Goal: Task Accomplishment & Management: Manage account settings

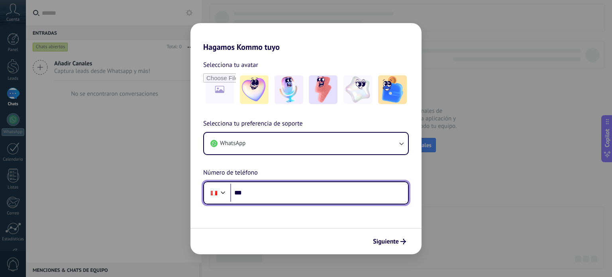
click at [370, 199] on input "***" at bounding box center [319, 193] width 178 height 18
type input "**********"
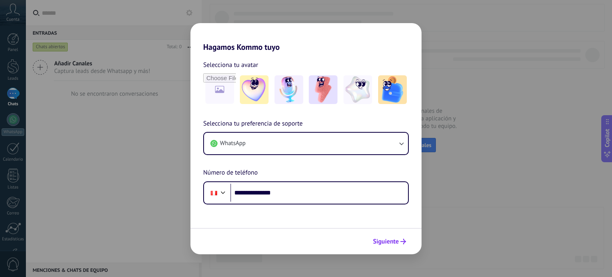
click at [395, 235] on button "Siguiente" at bounding box center [389, 242] width 40 height 14
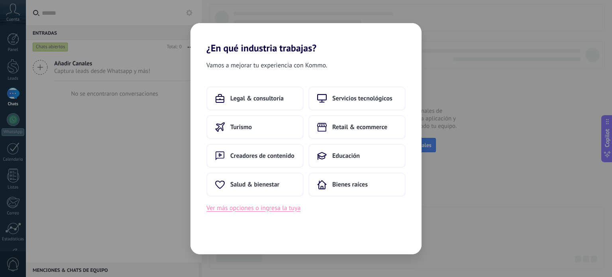
click at [269, 209] on button "Ver más opciones o ingresa la tuya" at bounding box center [253, 208] width 94 height 10
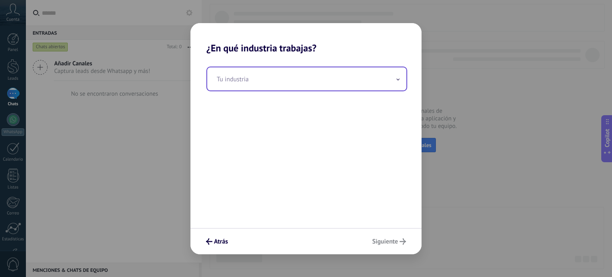
click at [292, 73] on input "text" at bounding box center [306, 78] width 199 height 23
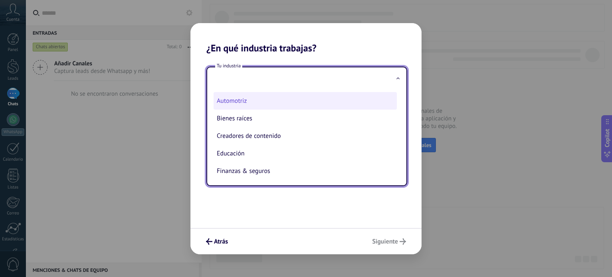
click at [263, 103] on li "Automotriz" at bounding box center [305, 101] width 183 height 18
type input "**********"
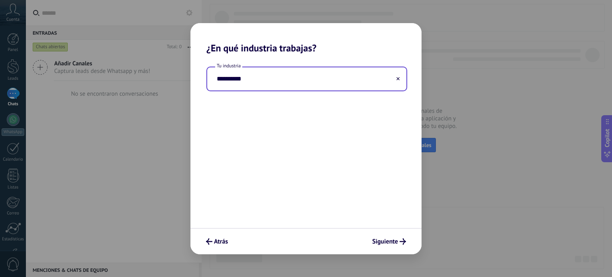
click at [398, 233] on div "Atrás Siguiente" at bounding box center [305, 241] width 231 height 26
click at [398, 239] on span "Siguiente" at bounding box center [389, 241] width 34 height 6
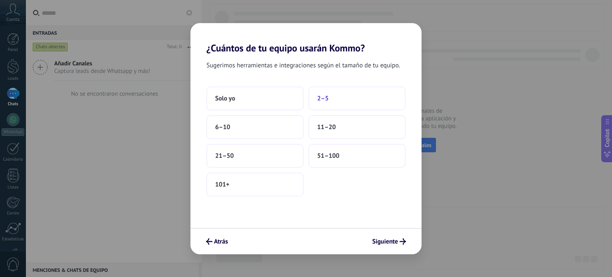
click at [359, 100] on button "2–5" at bounding box center [356, 98] width 97 height 24
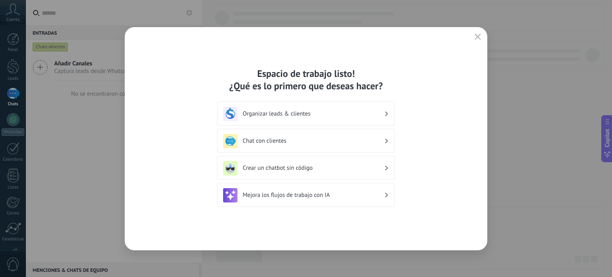
click at [325, 117] on h3 "Organizar leads & clientes" at bounding box center [313, 114] width 141 height 8
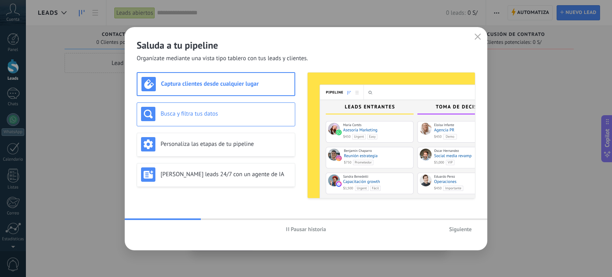
click at [229, 112] on h3 "Busca y filtra tus datos" at bounding box center [226, 114] width 130 height 8
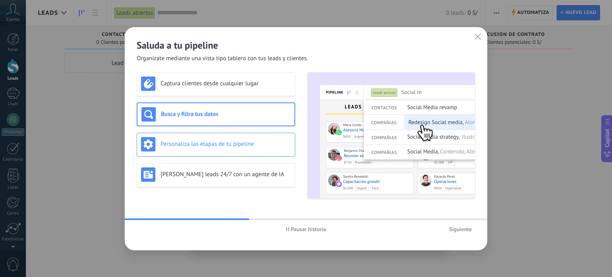
click at [225, 147] on h3 "Personaliza las etapas de tu pipeline" at bounding box center [226, 144] width 130 height 8
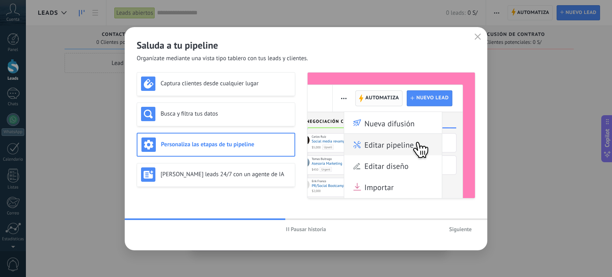
drag, startPoint x: 295, startPoint y: 230, endPoint x: 288, endPoint y: 221, distance: 11.6
click at [296, 229] on span "Pausar historia" at bounding box center [308, 229] width 35 height 6
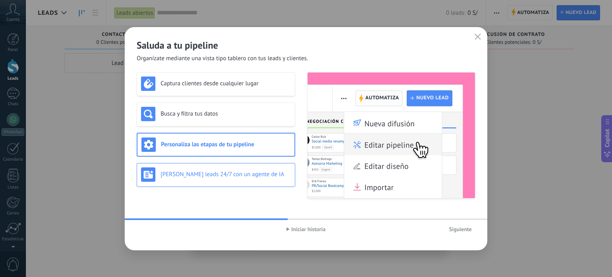
click at [258, 172] on h3 "[PERSON_NAME] leads 24/7 con un agente de IA" at bounding box center [226, 174] width 130 height 8
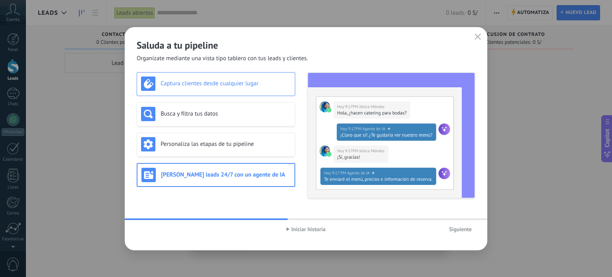
click at [223, 89] on div "Captura clientes desde cualquier lugar" at bounding box center [216, 83] width 150 height 14
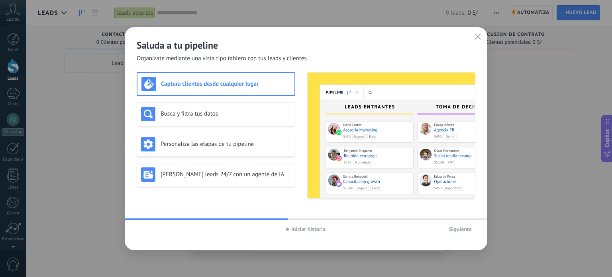
click at [355, 107] on img at bounding box center [391, 135] width 167 height 125
click at [459, 110] on img at bounding box center [391, 135] width 167 height 125
click at [230, 111] on h3 "Busca y filtra tus datos" at bounding box center [226, 114] width 130 height 8
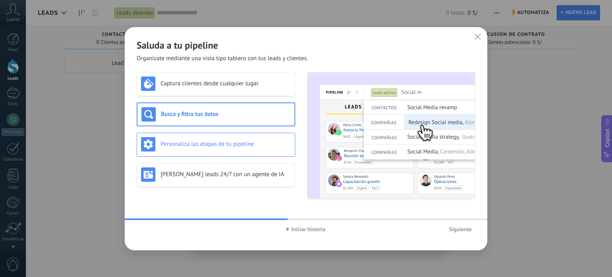
click at [232, 142] on h3 "Personaliza las etapas de tu pipeline" at bounding box center [226, 144] width 130 height 8
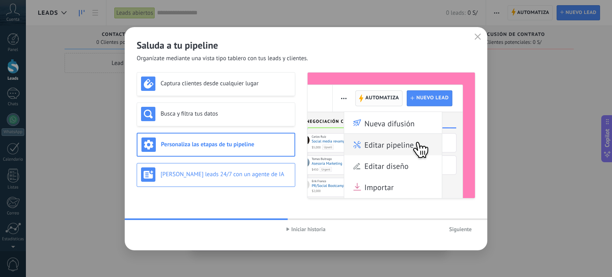
click at [233, 182] on div "[PERSON_NAME] leads 24/7 con un agente de IA" at bounding box center [216, 175] width 159 height 24
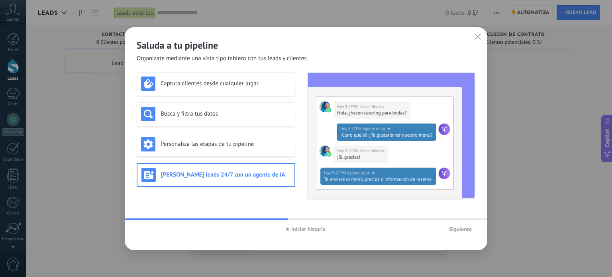
click at [462, 227] on span "Siguiente" at bounding box center [460, 229] width 23 height 6
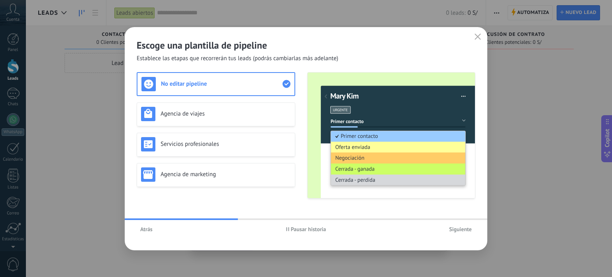
drag, startPoint x: 311, startPoint y: 219, endPoint x: 284, endPoint y: 230, distance: 29.1
click at [311, 219] on div "Escoge una plantilla de pipeline Establece las etapas que recorrerán tus leads …" at bounding box center [306, 138] width 363 height 223
click at [284, 229] on button "Pausar historia" at bounding box center [305, 229] width 47 height 12
click at [243, 119] on div "Agencia de viajes" at bounding box center [216, 114] width 150 height 14
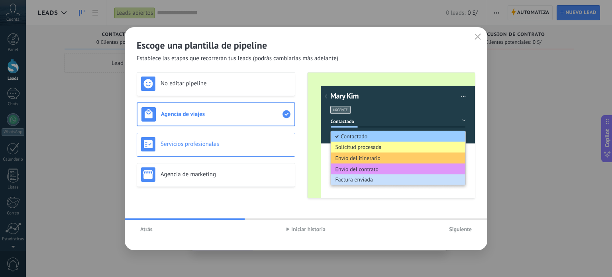
click at [245, 141] on h3 "Servicios profesionales" at bounding box center [226, 144] width 130 height 8
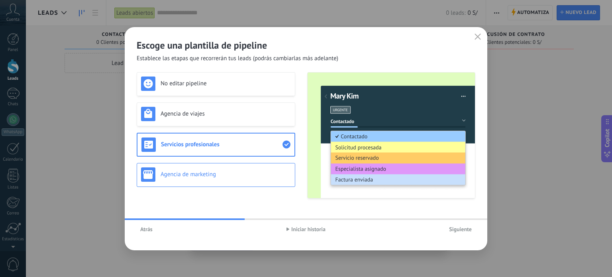
click at [231, 170] on div "Agencia de marketing" at bounding box center [216, 174] width 150 height 14
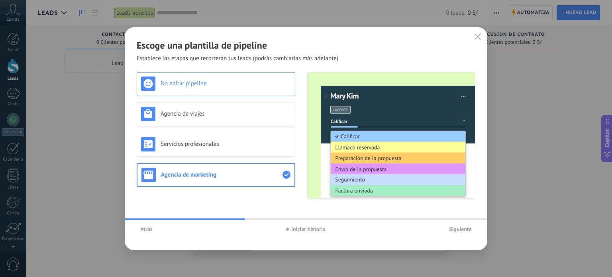
click at [258, 94] on div "No editar pipeline" at bounding box center [216, 84] width 159 height 24
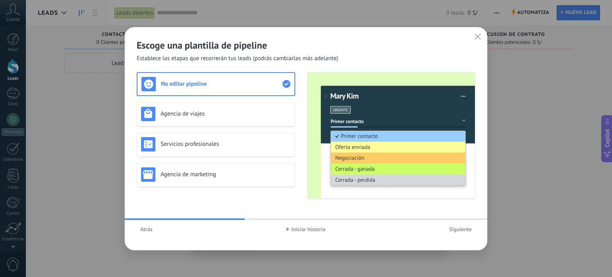
click at [464, 235] on button "Siguiente" at bounding box center [460, 229] width 30 height 12
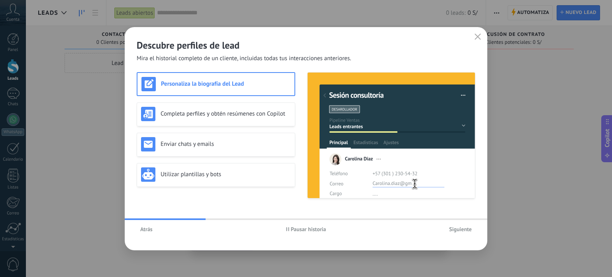
click at [284, 232] on button "Pausar historia" at bounding box center [305, 229] width 47 height 12
click at [253, 113] on h3 "Completa perfiles y obtén resúmenes con Copilot" at bounding box center [226, 114] width 130 height 8
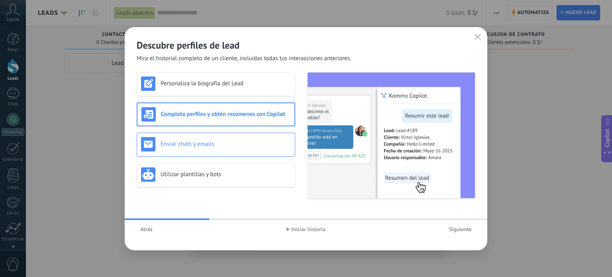
click at [218, 138] on div "Enviar chats y emails" at bounding box center [216, 144] width 150 height 14
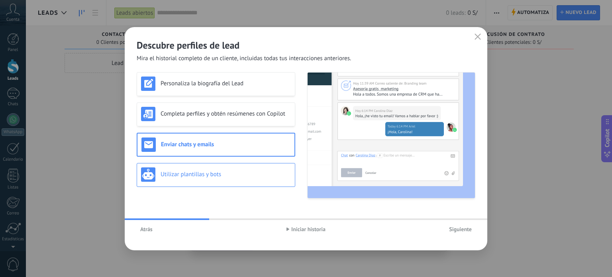
click at [210, 171] on h3 "Utilizar plantillas y bots" at bounding box center [226, 174] width 130 height 8
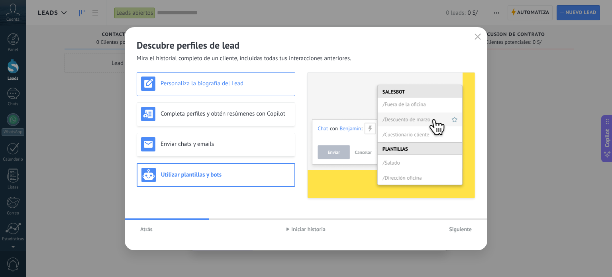
click at [221, 95] on div "Personaliza la biografía del Lead" at bounding box center [216, 84] width 159 height 24
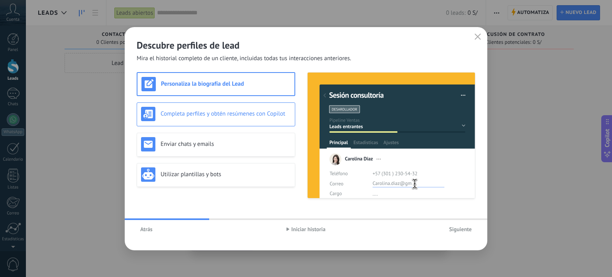
click at [221, 119] on div "Completa perfiles y obtén resúmenes con Copilot" at bounding box center [216, 114] width 150 height 14
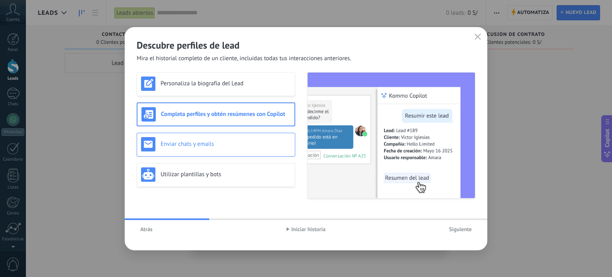
click at [226, 148] on div "Enviar chats y emails" at bounding box center [216, 144] width 150 height 14
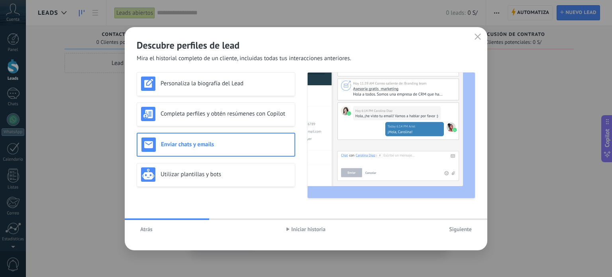
click at [457, 229] on span "Siguiente" at bounding box center [460, 229] width 23 height 6
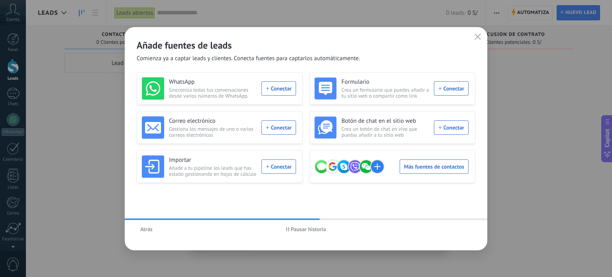
click at [296, 229] on span "Pausar historia" at bounding box center [308, 229] width 35 height 6
click at [276, 88] on div "WhatsApp Sincroniza todas tus conversaciones desde varios números de WhatsApp. …" at bounding box center [219, 88] width 154 height 22
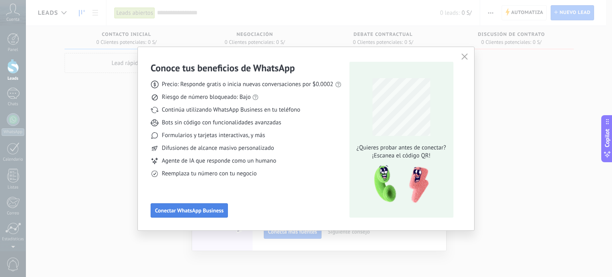
click at [180, 212] on span "Conectar WhatsApp Business" at bounding box center [189, 211] width 69 height 6
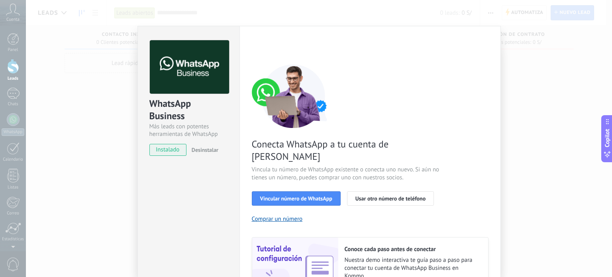
click at [507, 171] on div "WhatsApp Business Más leads con potentes herramientas de WhatsApp instalado Des…" at bounding box center [319, 138] width 586 height 277
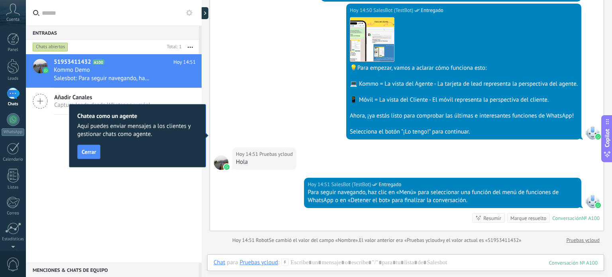
scroll to position [286, 0]
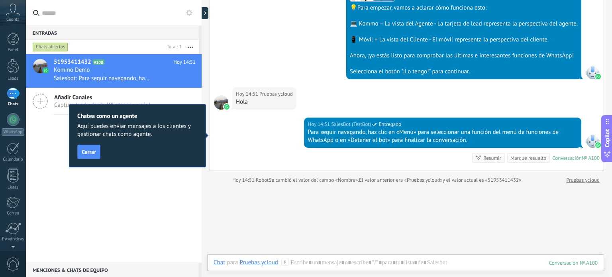
click at [236, 102] on div "Hola" at bounding box center [264, 102] width 57 height 8
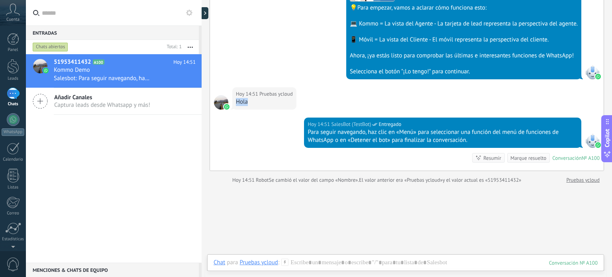
click at [236, 102] on div "Hola" at bounding box center [264, 102] width 57 height 8
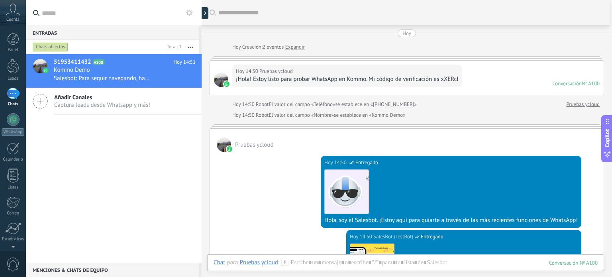
scroll to position [326, 0]
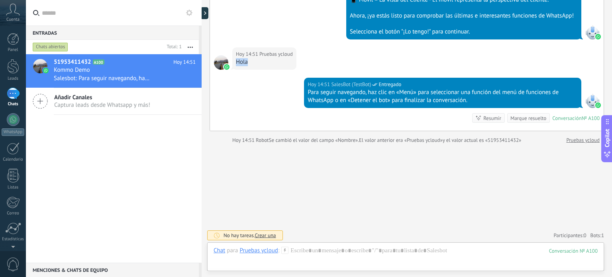
click at [50, 111] on div "Añadir Canales Captura leads desde Whatsapp y más!" at bounding box center [114, 101] width 176 height 27
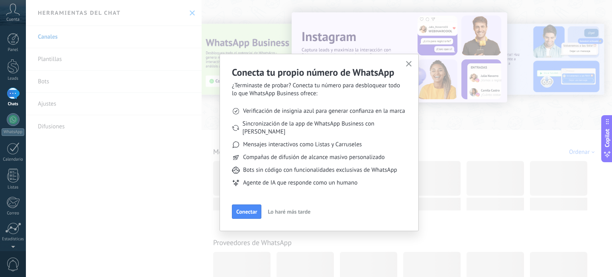
click at [402, 65] on div "Conecta tu propio número de WhatsApp ¿Terminaste de probar? Conecta tu número p…" at bounding box center [318, 142] width 199 height 177
click at [404, 63] on button "button" at bounding box center [409, 64] width 10 height 11
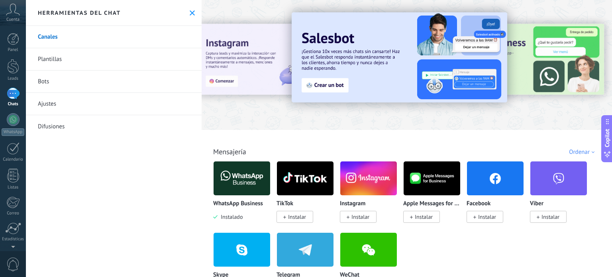
click at [58, 57] on link "Plantillas" at bounding box center [114, 59] width 176 height 22
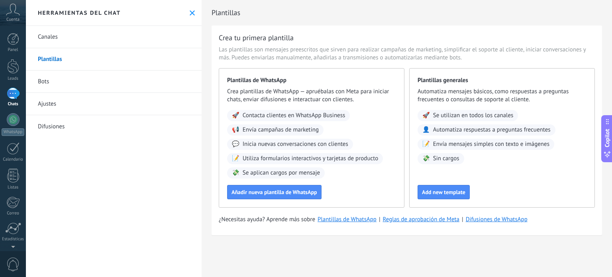
click at [97, 87] on link "Bots" at bounding box center [114, 82] width 176 height 22
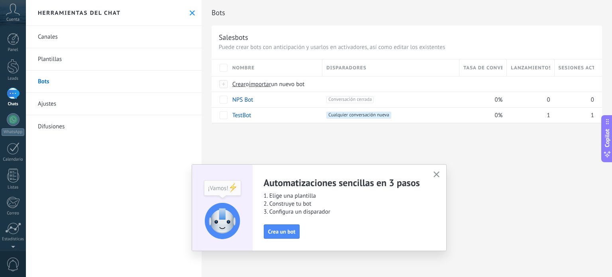
click at [68, 40] on link "Canales" at bounding box center [114, 37] width 176 height 22
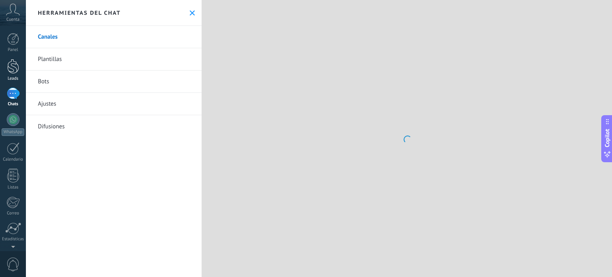
click at [15, 67] on div at bounding box center [13, 66] width 12 height 15
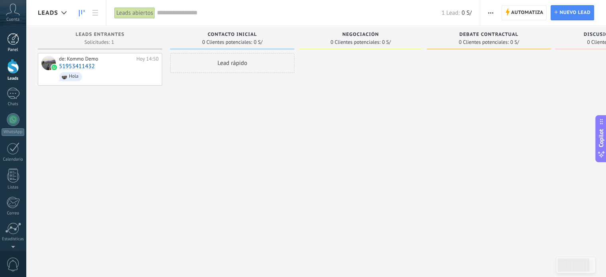
click at [10, 47] on div "Panel" at bounding box center [13, 49] width 23 height 5
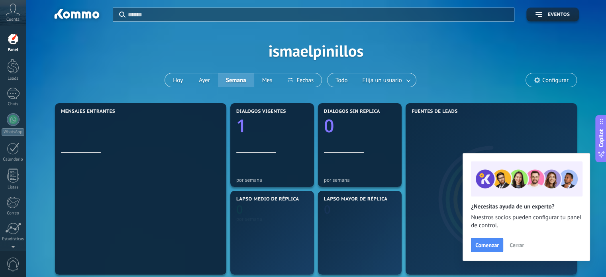
click at [11, 111] on div "Panel Leads 1 Chats WhatsApp Clientes" at bounding box center [13, 169] width 26 height 272
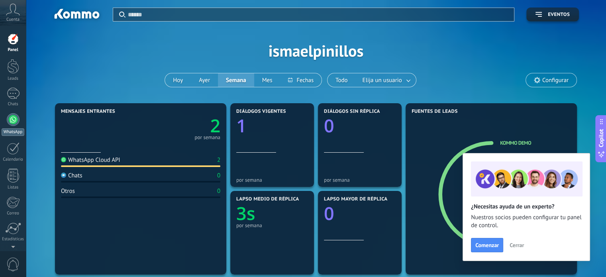
click at [11, 116] on div at bounding box center [13, 119] width 13 height 13
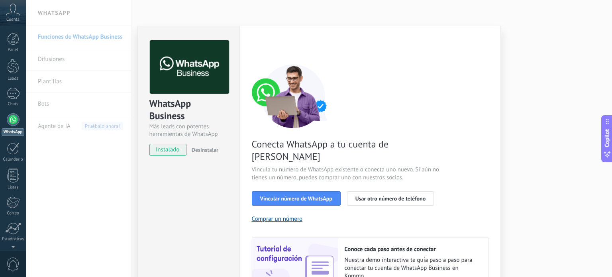
click at [511, 51] on div "WhatsApp Business Más leads con potentes herramientas de WhatsApp instalado Des…" at bounding box center [319, 138] width 586 height 277
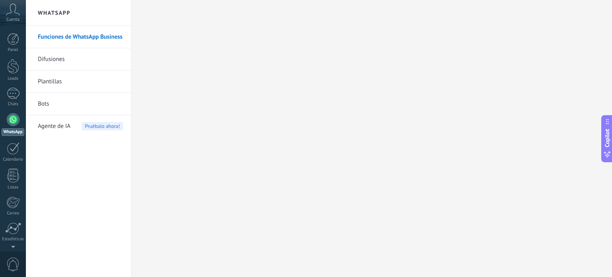
click at [58, 60] on link "Difusiones" at bounding box center [80, 59] width 85 height 22
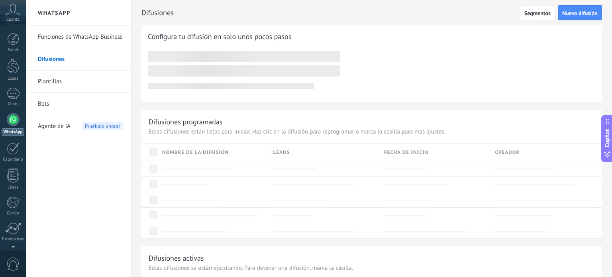
click at [78, 38] on link "Funciones de WhatsApp Business" at bounding box center [80, 37] width 85 height 22
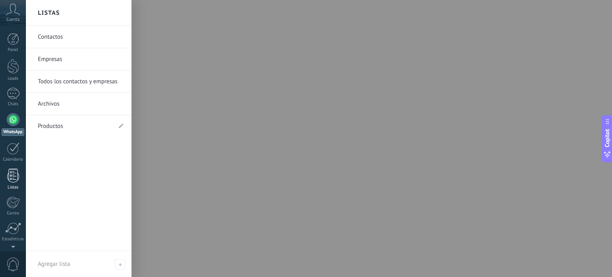
click at [20, 180] on link "Listas" at bounding box center [13, 180] width 26 height 22
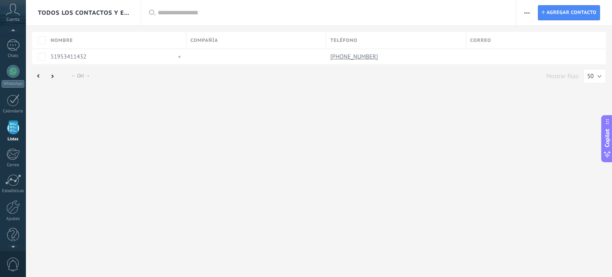
scroll to position [49, 0]
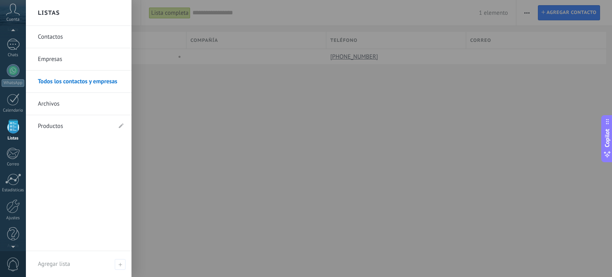
click at [61, 42] on link "Contactos" at bounding box center [81, 37] width 86 height 22
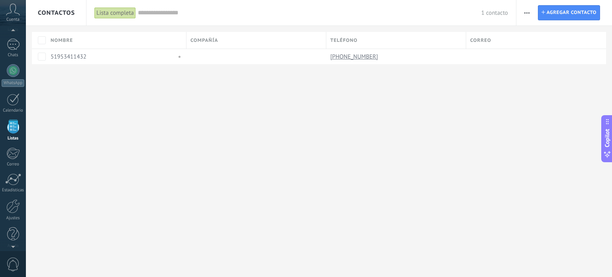
click at [519, 9] on div "[PERSON_NAME] una compañía Exportar Importar Ajustes de la lista Procesos empre…" at bounding box center [564, 12] width 96 height 25
click at [523, 11] on button "button" at bounding box center [527, 12] width 12 height 15
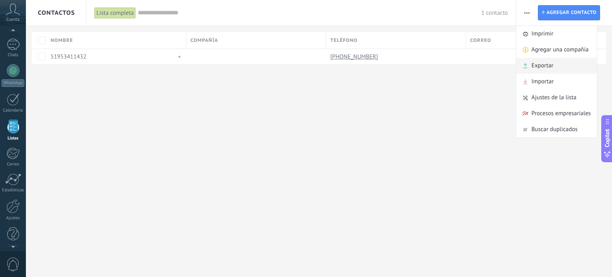
click at [550, 68] on span "Exportar" at bounding box center [542, 66] width 22 height 16
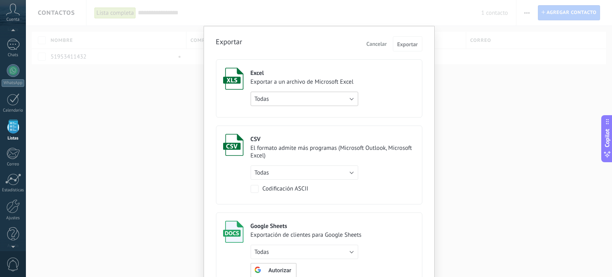
click at [303, 103] on button "Todas" at bounding box center [305, 99] width 108 height 14
click at [411, 67] on label "Excel Exportar a un archivo de Microsoft Excel Todas de filtro activo solo la p…" at bounding box center [319, 88] width 206 height 58
click at [410, 38] on button "Exportar" at bounding box center [407, 43] width 29 height 15
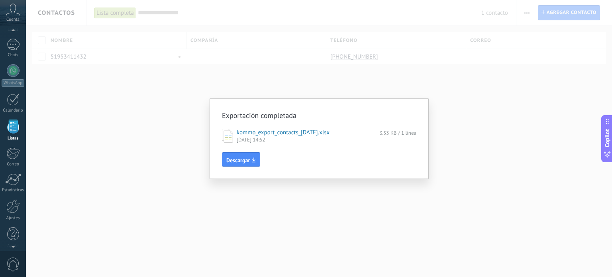
click at [225, 167] on div "Exportación completada kommo_export_contacts_[DATE].xlsx 3.53 KB / 1 línea [DAT…" at bounding box center [319, 138] width 219 height 80
click at [231, 163] on span "Descargar" at bounding box center [238, 160] width 24 height 6
click at [360, 55] on div "Exportación completada kommo_export_contacts_[DATE].xlsx 3.53 KB / 1 línea [DAT…" at bounding box center [319, 138] width 586 height 277
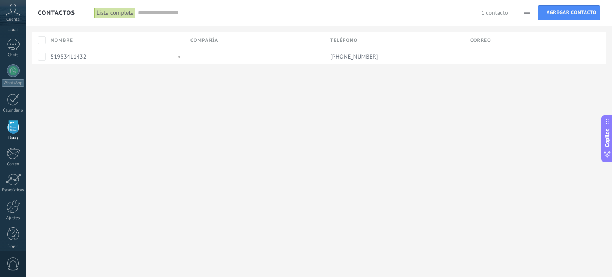
click at [283, 82] on div "Contactos Lista completa Aplicar 1 contacto Lista completa Contactos sin tareas…" at bounding box center [319, 45] width 586 height 90
click at [10, 54] on div "Chats" at bounding box center [13, 55] width 23 height 5
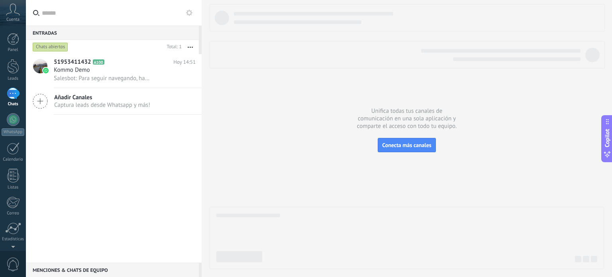
click at [107, 76] on span "Salesbot: Para seguir navegando, haz clic en «Menú» para seleccionar una funció…" at bounding box center [103, 78] width 98 height 8
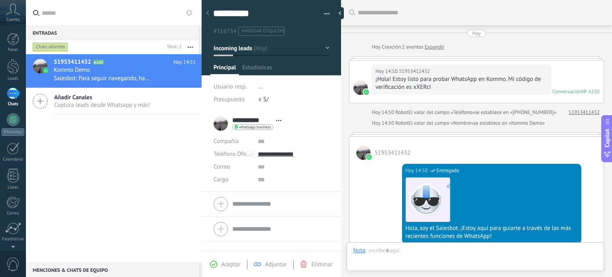
scroll to position [430, 0]
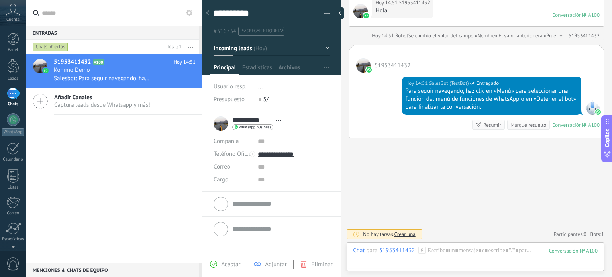
click at [107, 153] on div "51953411432 A100 [DATE] 14:51 Kommo Demo Salesbot: Para seguir navegando, haz c…" at bounding box center [114, 158] width 176 height 208
click at [119, 101] on span "Añadir Canales" at bounding box center [102, 98] width 96 height 8
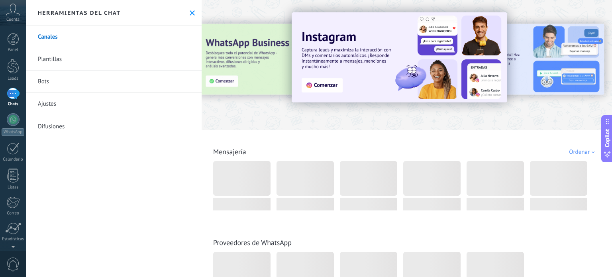
click at [196, 15] on div "Herramientas del chat" at bounding box center [114, 13] width 176 height 26
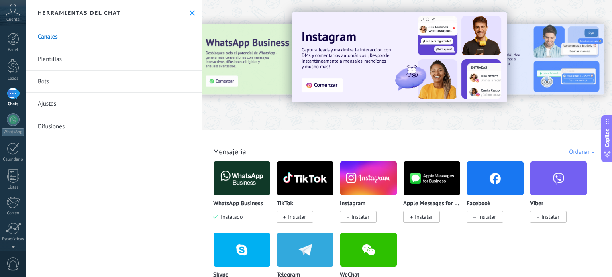
click at [192, 13] on div "Herramientas del chat" at bounding box center [114, 13] width 176 height 26
click at [192, 12] on icon at bounding box center [192, 12] width 5 height 5
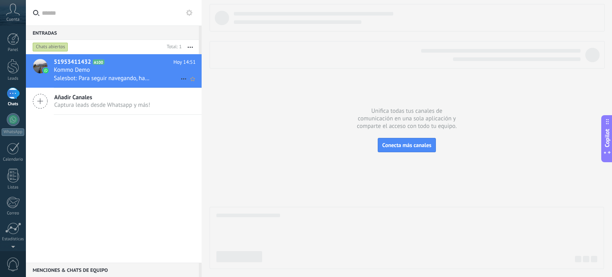
click at [97, 78] on span "Salesbot: Para seguir navegando, haz clic en «Menú» para seleccionar una funció…" at bounding box center [103, 78] width 98 height 8
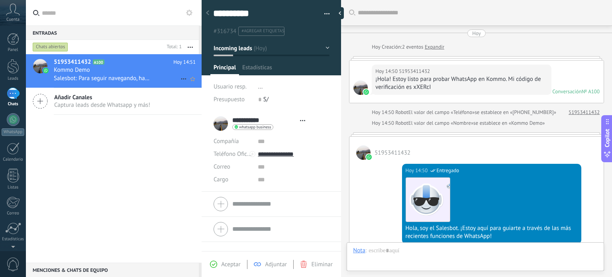
type textarea "**********"
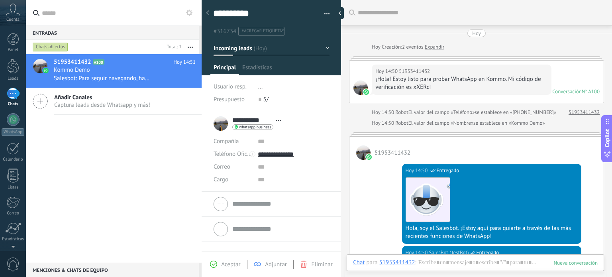
scroll to position [384, 0]
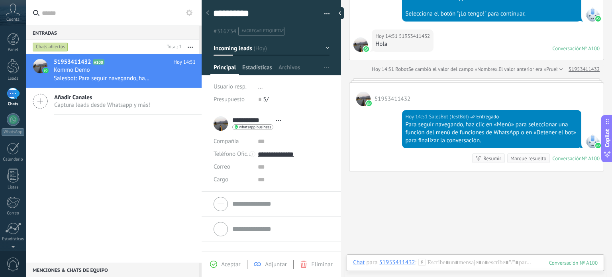
click at [265, 71] on span "Estadísticas" at bounding box center [257, 70] width 30 height 12
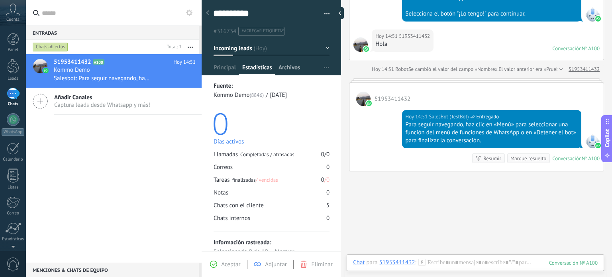
click at [289, 70] on span "Archivos" at bounding box center [289, 70] width 22 height 12
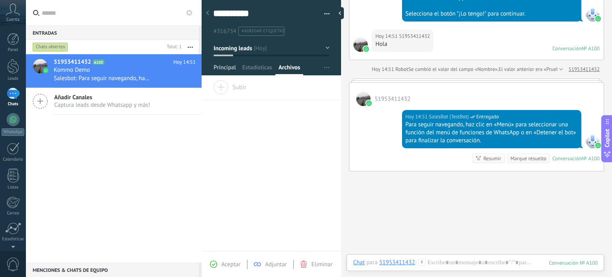
click at [219, 64] on span "Principal" at bounding box center [225, 70] width 22 height 12
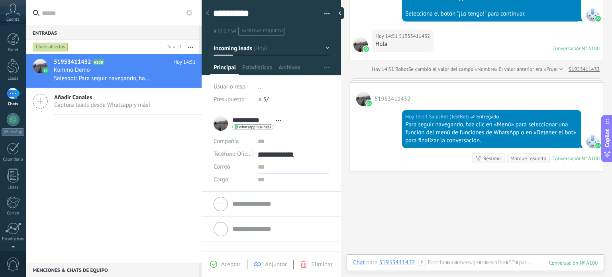
click at [260, 170] on input "text" at bounding box center [293, 167] width 71 height 13
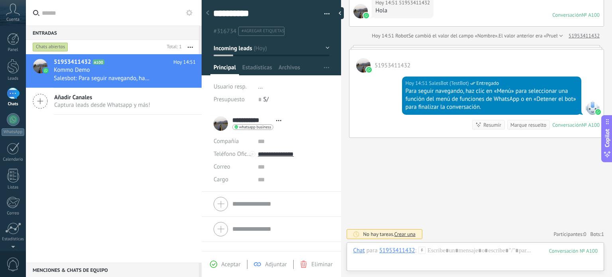
click at [332, 125] on li "**********" at bounding box center [271, 151] width 139 height 80
click at [258, 65] on span "Estadísticas" at bounding box center [257, 70] width 30 height 12
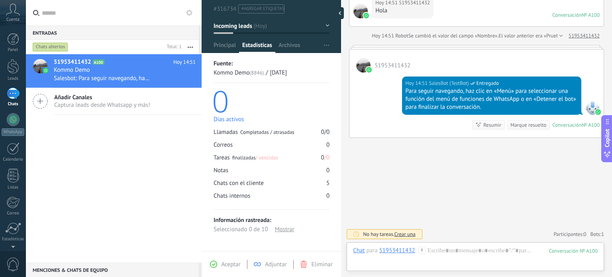
scroll to position [22, 0]
click at [293, 41] on span "Archivos" at bounding box center [289, 47] width 22 height 12
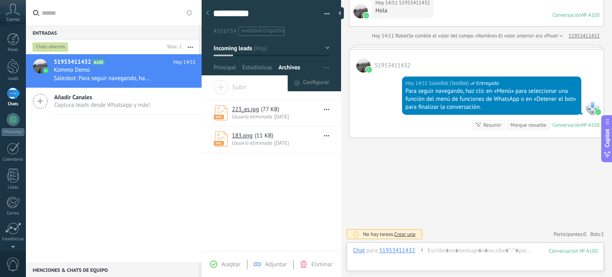
click at [328, 67] on button "button" at bounding box center [327, 67] width 12 height 15
click at [314, 80] on span "Configurar" at bounding box center [316, 83] width 26 height 16
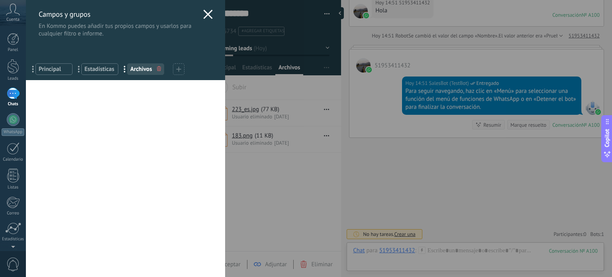
click at [60, 73] on span "Principal" at bounding box center [54, 69] width 31 height 8
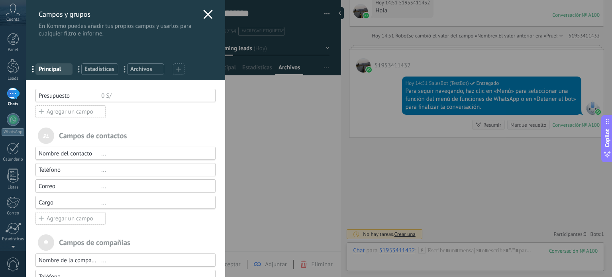
click at [94, 65] on div "... Estadísticas" at bounding box center [99, 69] width 37 height 12
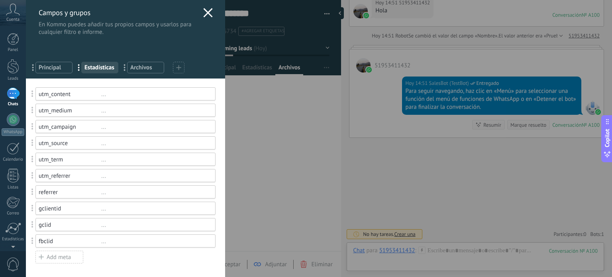
scroll to position [2, 0]
click at [45, 73] on div "... Principal ... Estadísticas ... Archivos" at bounding box center [125, 65] width 199 height 25
click at [49, 67] on span "Principal" at bounding box center [54, 67] width 31 height 8
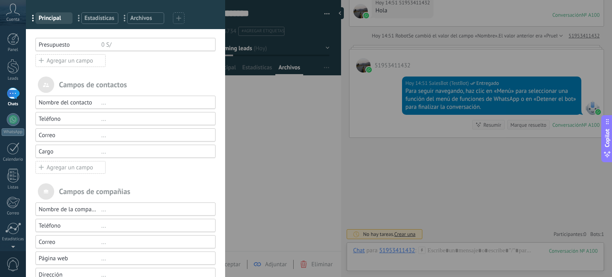
scroll to position [44, 0]
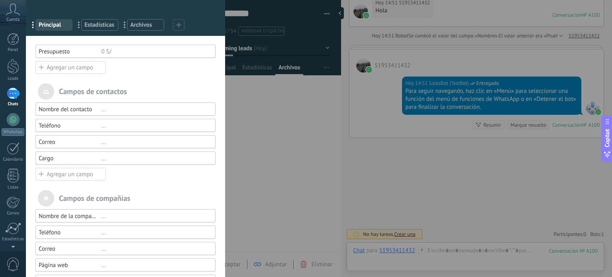
click at [75, 171] on div "Agregar un campo" at bounding box center [70, 174] width 70 height 13
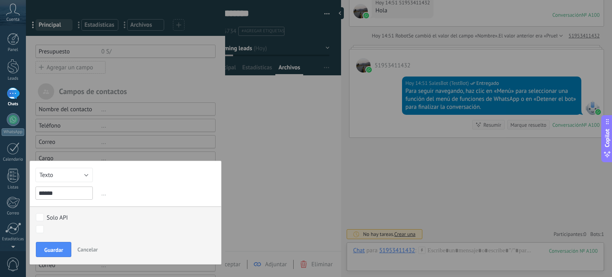
type input "******"
drag, startPoint x: 70, startPoint y: 196, endPoint x: 84, endPoint y: 213, distance: 21.5
click at [84, 213] on label "Solo API" at bounding box center [124, 217] width 176 height 9
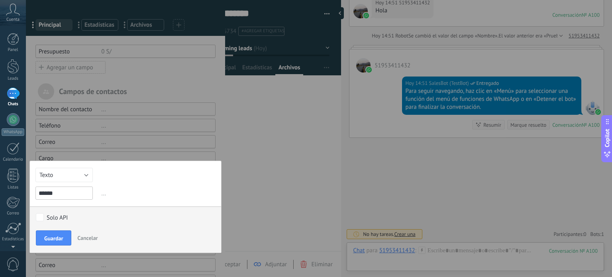
click at [61, 214] on div "Solo API" at bounding box center [57, 218] width 21 height 8
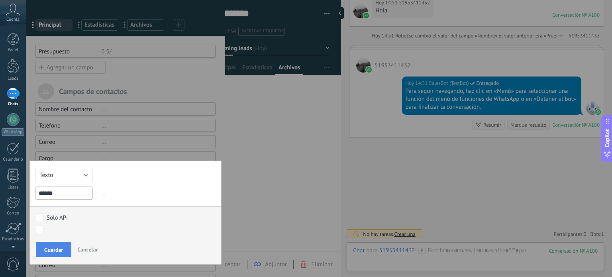
click at [56, 247] on span "Guardar" at bounding box center [53, 250] width 19 height 6
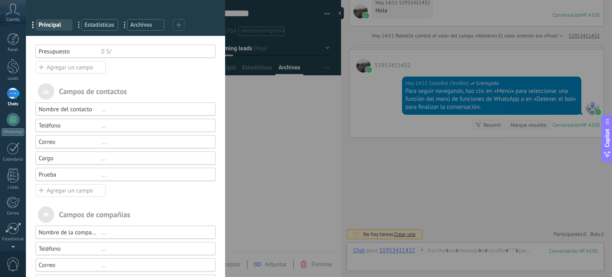
click at [133, 169] on div "Prueba ..." at bounding box center [125, 174] width 180 height 13
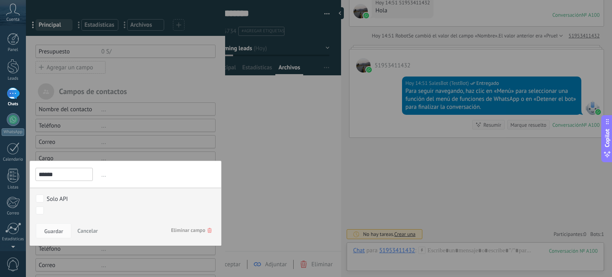
click at [158, 169] on span "..." at bounding box center [158, 174] width 116 height 13
click at [183, 148] on div at bounding box center [125, 145] width 199 height 379
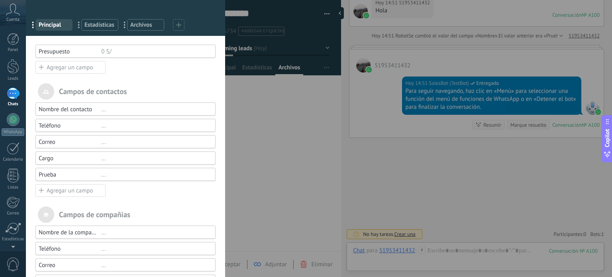
click at [287, 170] on div "Campos y grupos En Kommo puedes añadir tus propios campos y usarlos para cualqu…" at bounding box center [319, 138] width 586 height 277
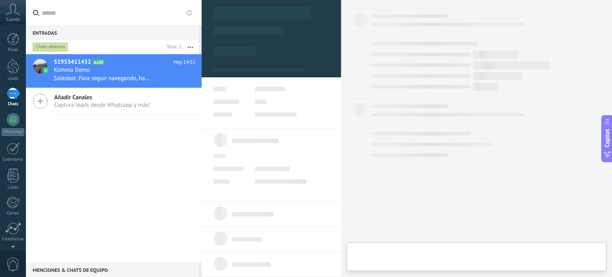
type textarea "**********"
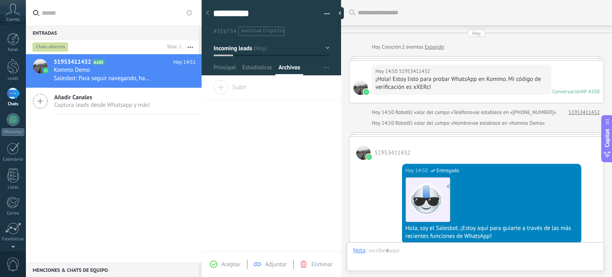
scroll to position [430, 0]
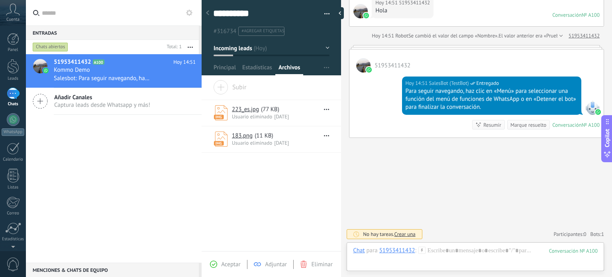
click at [235, 63] on div at bounding box center [272, 35] width 140 height 80
click at [229, 69] on span "Principal" at bounding box center [225, 70] width 22 height 12
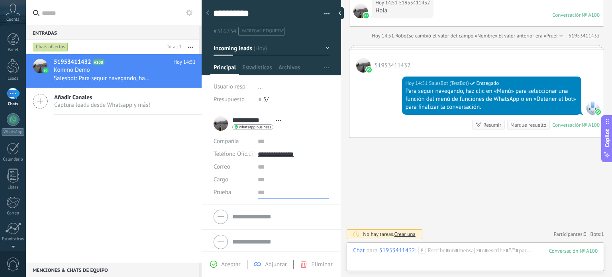
click at [260, 188] on input "text" at bounding box center [293, 192] width 71 height 13
type input "****"
click at [234, 262] on span "Guardar" at bounding box center [227, 265] width 19 height 6
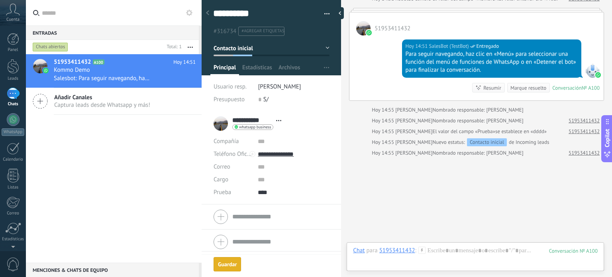
scroll to position [476, 0]
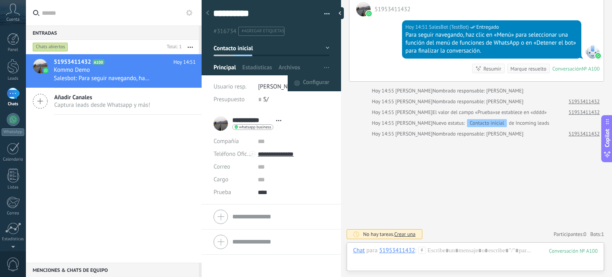
click at [327, 65] on button "button" at bounding box center [327, 67] width 12 height 15
click at [314, 84] on span "Configurar" at bounding box center [316, 83] width 26 height 16
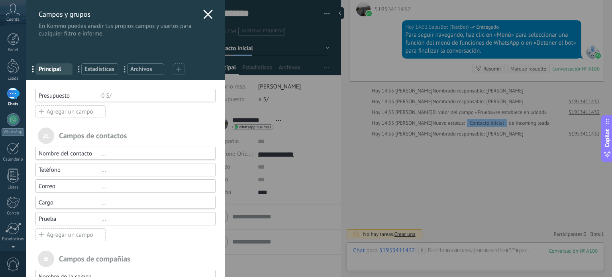
click at [327, 89] on div "Campos y grupos En Kommo puedes añadir tus propios campos y usarlos para cualqu…" at bounding box center [319, 138] width 586 height 277
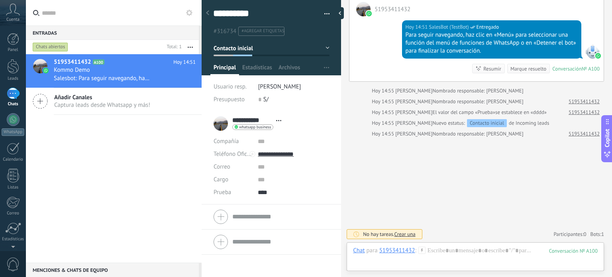
click at [282, 89] on span "[PERSON_NAME]" at bounding box center [279, 87] width 43 height 8
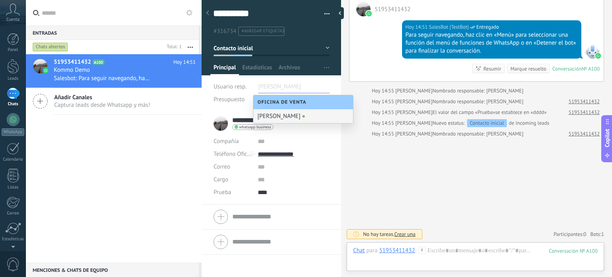
click at [278, 120] on div "[PERSON_NAME]" at bounding box center [303, 116] width 100 height 14
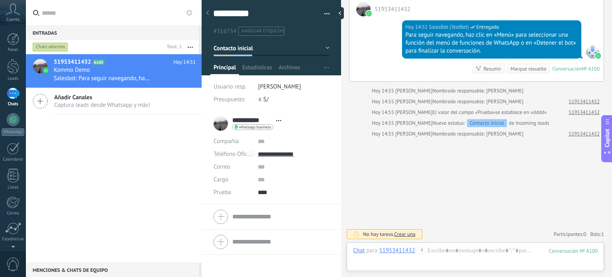
click at [280, 116] on div "**********" at bounding box center [258, 120] width 53 height 8
click at [279, 116] on div "**********" at bounding box center [258, 120] width 53 height 8
click at [278, 118] on span "Abrir detalle Copie el nombre Desatar Contacto principal" at bounding box center [278, 121] width 13 height 6
click at [316, 192] on input "****" at bounding box center [293, 192] width 71 height 13
click at [324, 69] on span "button" at bounding box center [326, 67] width 5 height 15
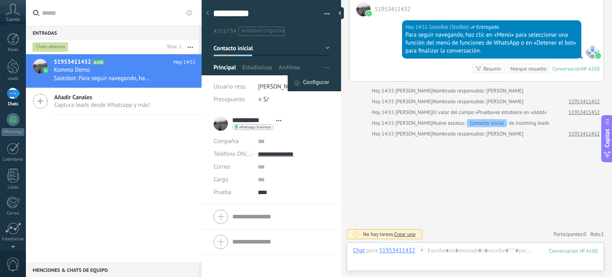
click at [319, 81] on span "Configurar" at bounding box center [316, 83] width 26 height 16
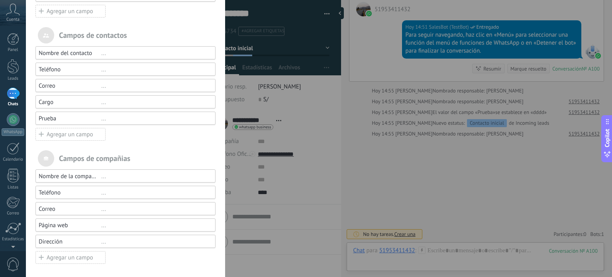
scroll to position [0, 0]
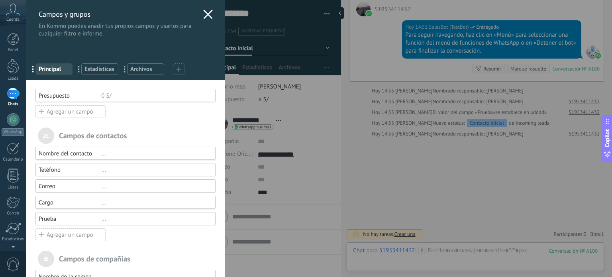
click at [138, 71] on span "Archivos" at bounding box center [145, 69] width 31 height 8
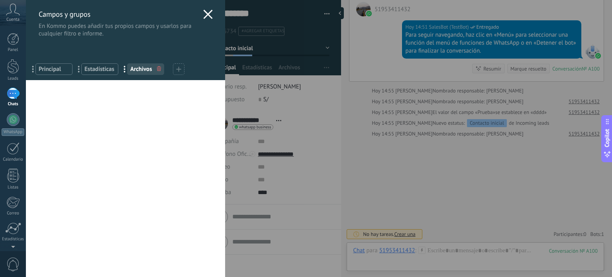
click at [180, 73] on span at bounding box center [178, 69] width 5 height 8
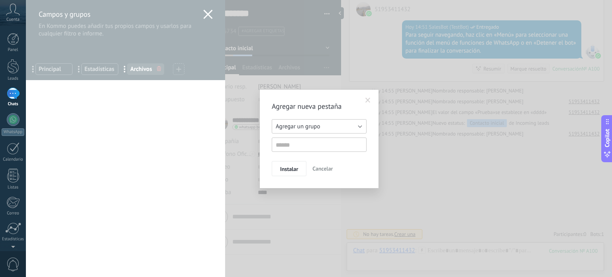
click at [321, 125] on button "Agregar un grupo" at bounding box center [319, 126] width 95 height 14
click at [301, 150] on span "Otros leads" at bounding box center [315, 152] width 97 height 8
click at [300, 147] on input "text" at bounding box center [319, 144] width 95 height 14
type input "*"
click at [292, 166] on span "Instalar" at bounding box center [289, 169] width 18 height 6
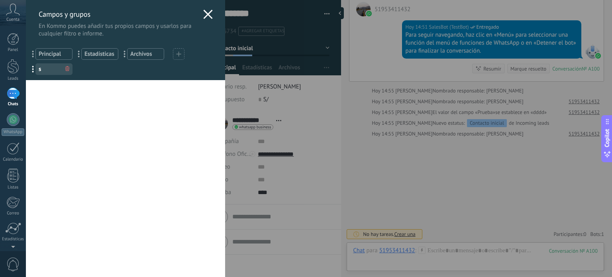
click at [83, 101] on div "Usted ha alcanzado la cantidad máxima de los campos añadidos en la tarifa Perio…" at bounding box center [125, 178] width 199 height 197
click at [43, 59] on span "..." at bounding box center [35, 54] width 16 height 14
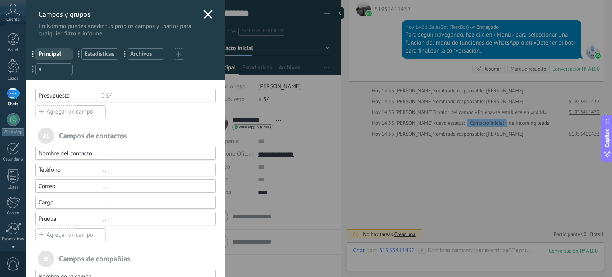
click at [47, 71] on span "s" at bounding box center [54, 69] width 31 height 8
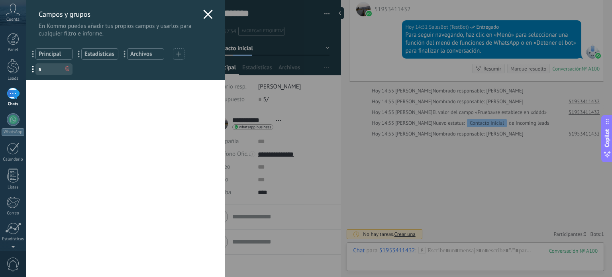
click at [82, 122] on div "Usted ha alcanzado la cantidad máxima de los campos añadidos en la tarifa Perio…" at bounding box center [125, 178] width 199 height 197
click at [216, 12] on div "Campos y grupos En Kommo puedes añadir tus propios campos y usarlos para cualqu…" at bounding box center [125, 18] width 199 height 37
click at [205, 12] on icon at bounding box center [208, 15] width 10 height 10
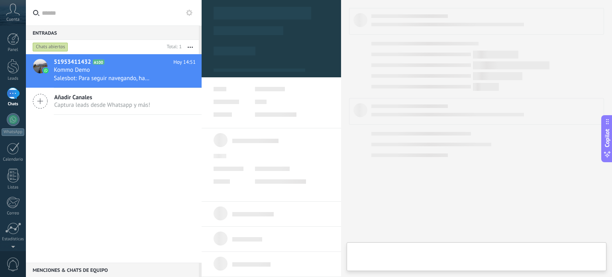
type textarea "**********"
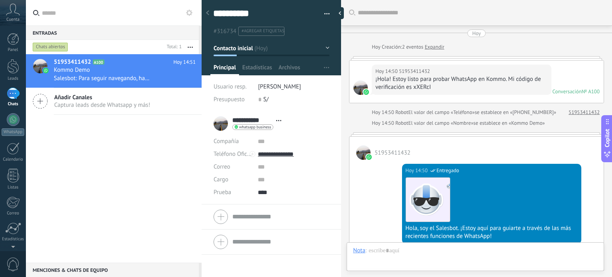
scroll to position [476, 0]
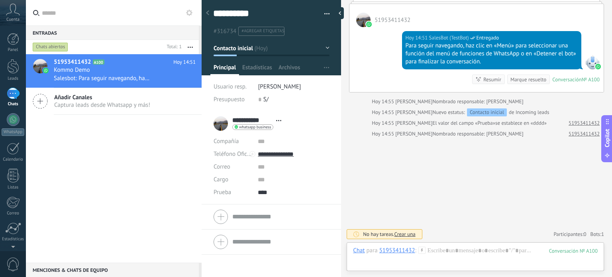
click at [328, 47] on div at bounding box center [272, 35] width 140 height 80
click at [323, 46] on button "Contacto inicial" at bounding box center [272, 48] width 116 height 14
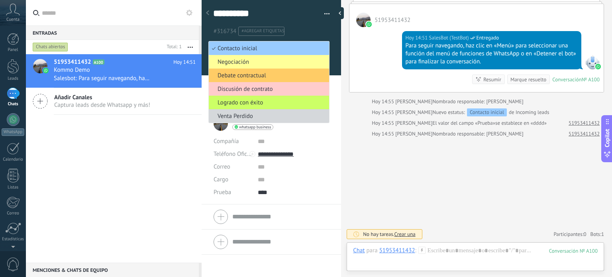
click at [271, 31] on span "#agregar etiquetas" at bounding box center [262, 31] width 43 height 6
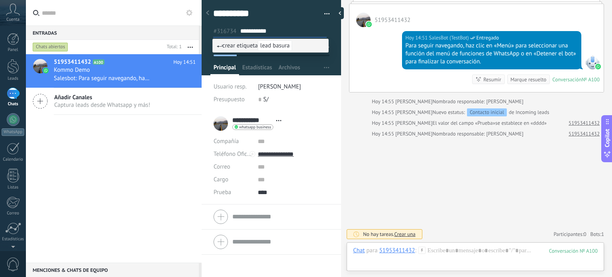
type input "**********"
click at [276, 44] on span "lead basura" at bounding box center [275, 45] width 34 height 11
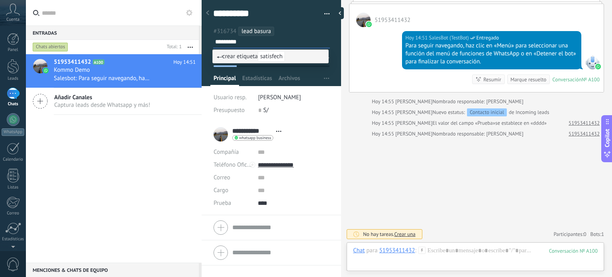
type input "**********"
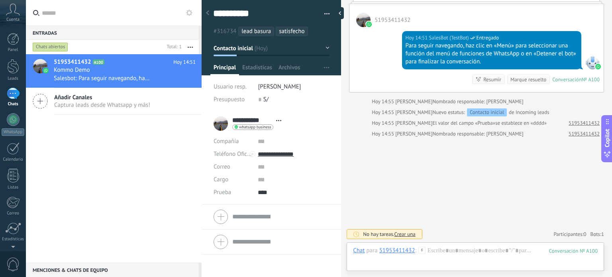
click at [108, 188] on div "51953411432 A100 [DATE] 14:51 Kommo Demo Salesbot: Para seguir navegando, haz c…" at bounding box center [114, 158] width 176 height 208
click at [16, 180] on div at bounding box center [13, 176] width 12 height 14
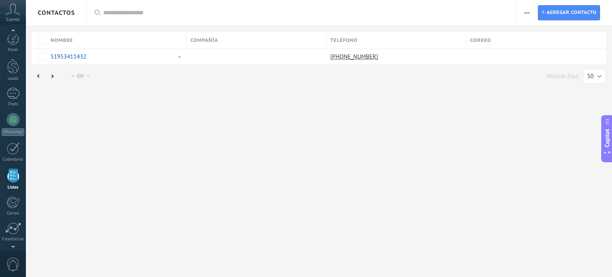
scroll to position [49, 0]
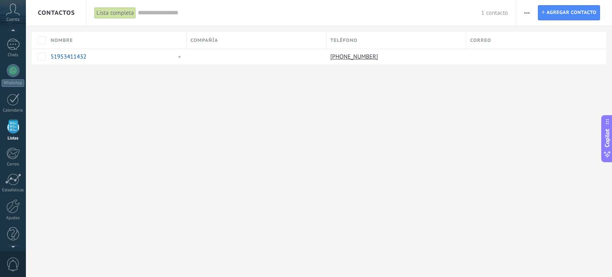
click at [523, 13] on button "button" at bounding box center [527, 12] width 12 height 15
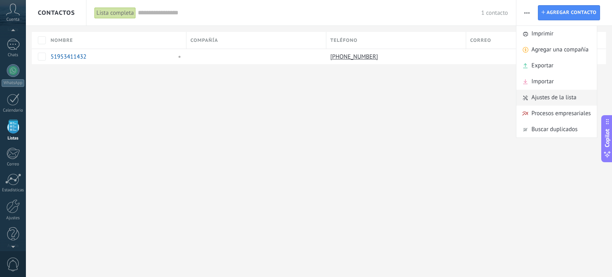
click at [551, 92] on span "Ajustes de la lista" at bounding box center [553, 98] width 45 height 16
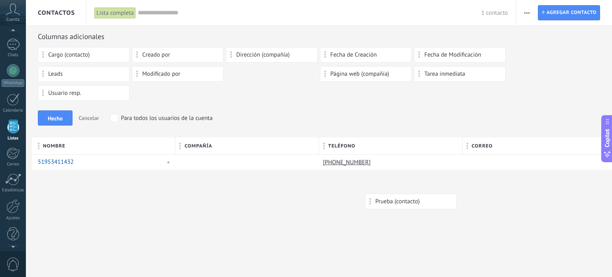
drag, startPoint x: 284, startPoint y: 76, endPoint x: 423, endPoint y: 198, distance: 184.9
click at [423, 198] on body ".abccls-1,.abccls-2{fill-rule:evenodd}.abccls-2{fill:#fff} .abfcls-1{fill:none}…" at bounding box center [306, 138] width 612 height 277
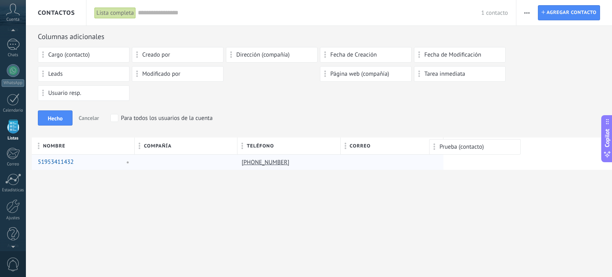
drag, startPoint x: 259, startPoint y: 74, endPoint x: 473, endPoint y: 143, distance: 224.9
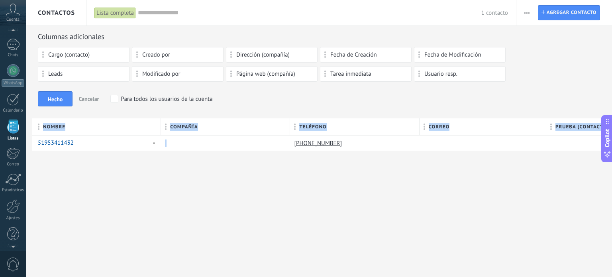
drag, startPoint x: 329, startPoint y: 178, endPoint x: 603, endPoint y: 175, distance: 273.3
click at [603, 175] on div "Contactos Lista completa Aplicar 1 contacto Lista completa Contactos sin tareas…" at bounding box center [319, 138] width 586 height 277
click at [603, 175] on div "Contactos Lista completa Aplicar 1 contacto Lista completa Contactos sin tareas…" at bounding box center [319, 88] width 586 height 176
click at [491, 174] on div "Contactos Lista completa Aplicar 1 contacto Lista completa Contactos sin tareas…" at bounding box center [319, 88] width 586 height 176
click at [503, 98] on div "Hecho Cancelar Para todos los usuarios de la cuenta" at bounding box center [319, 98] width 562 height 15
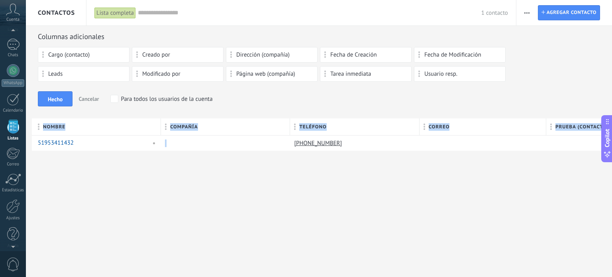
click at [312, 110] on div "Columnas adicionales Cargo (contacto) Creado por Dirección (compañía) Fecha de …" at bounding box center [319, 75] width 562 height 86
click at [284, 98] on div "Hecho Cancelar Para todos los usuarios de la cuenta" at bounding box center [319, 98] width 562 height 15
click at [198, 95] on div "Para todos los usuarios de la cuenta" at bounding box center [167, 99] width 92 height 8
click at [161, 103] on div "Hecho Cancelar Para todos los usuarios de la cuenta" at bounding box center [319, 98] width 562 height 15
click at [164, 182] on div "Contactos Lista completa Aplicar 1 contacto Lista completa Contactos sin tareas…" at bounding box center [319, 138] width 586 height 277
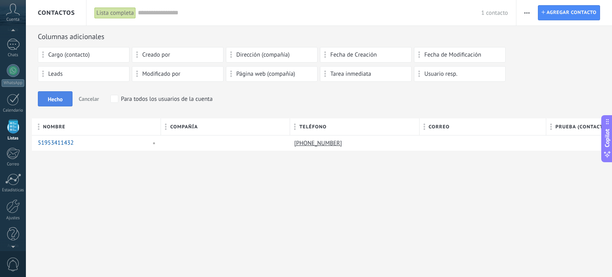
click at [59, 100] on span "Hecho" at bounding box center [55, 99] width 15 height 6
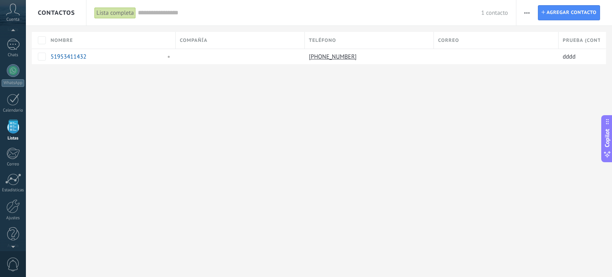
click at [522, 14] on button "button" at bounding box center [527, 12] width 12 height 15
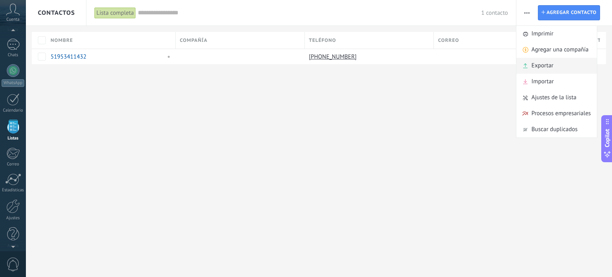
click at [548, 66] on span "Exportar" at bounding box center [542, 66] width 22 height 16
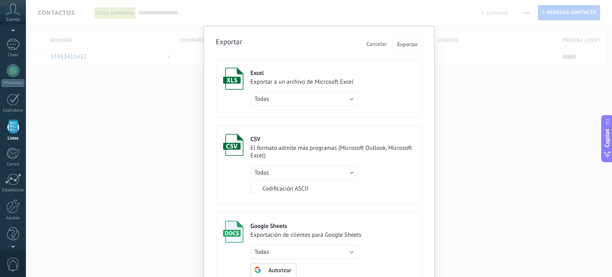
click at [397, 73] on label "Excel Exportar a un archivo de Microsoft Excel Todas de filtro activo solo la p…" at bounding box center [319, 88] width 206 height 58
click at [408, 43] on span "Exportar" at bounding box center [407, 44] width 21 height 6
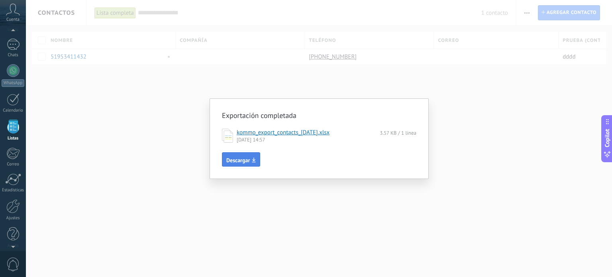
click at [250, 159] on span "Descargar" at bounding box center [240, 160] width 29 height 6
click at [292, 65] on div "Exportación completada kommo_export_contacts_[DATE].xlsx 3.57 KB / 1 línea [DAT…" at bounding box center [319, 138] width 586 height 277
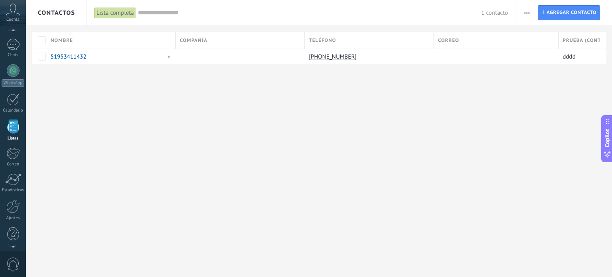
click at [521, 12] on button "button" at bounding box center [527, 12] width 12 height 15
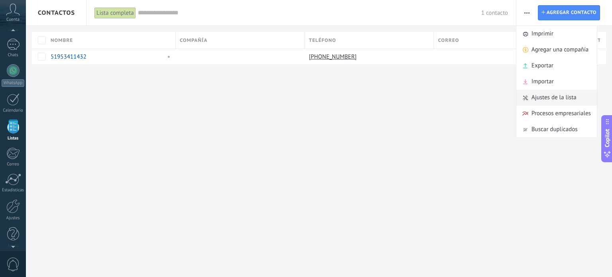
click at [526, 96] on icon at bounding box center [525, 98] width 5 height 6
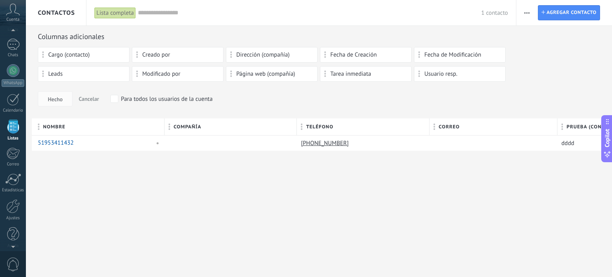
click at [555, 87] on div "Columnas adicionales Cargo (contacto) Creado por Dirección (compañía) Fecha de …" at bounding box center [319, 75] width 562 height 86
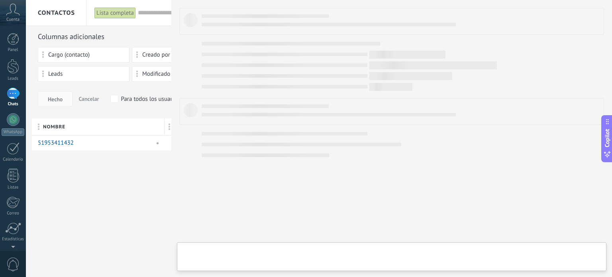
type textarea "**********"
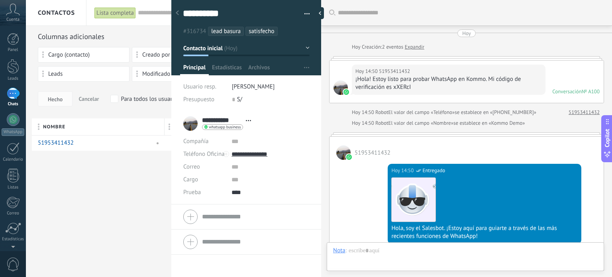
scroll to position [369, 0]
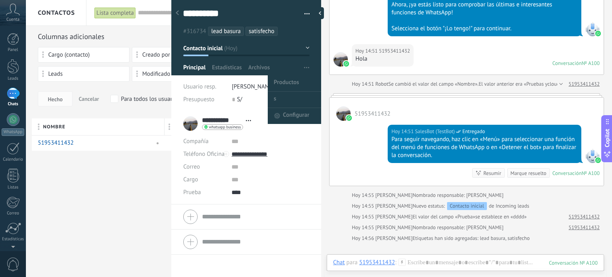
click at [304, 68] on use "button" at bounding box center [306, 67] width 5 height 1
click at [279, 94] on li "s" at bounding box center [295, 99] width 54 height 16
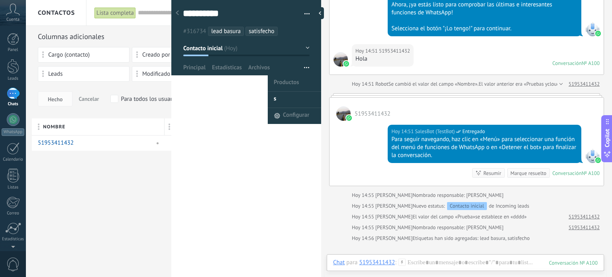
click at [304, 68] on icon "button" at bounding box center [306, 67] width 5 height 1
click at [283, 113] on span "Configurar" at bounding box center [296, 116] width 26 height 16
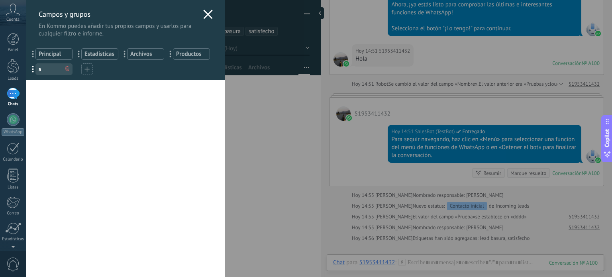
click at [54, 59] on div "... Principal" at bounding box center [53, 54] width 37 height 12
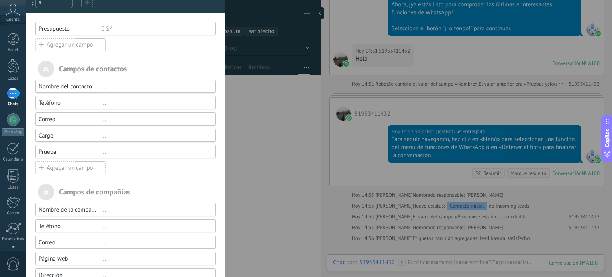
scroll to position [100, 0]
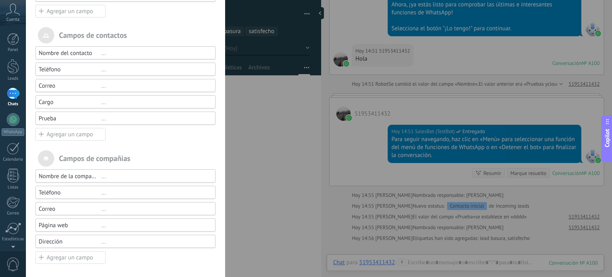
click at [76, 135] on div "Agregar un campo" at bounding box center [70, 134] width 70 height 13
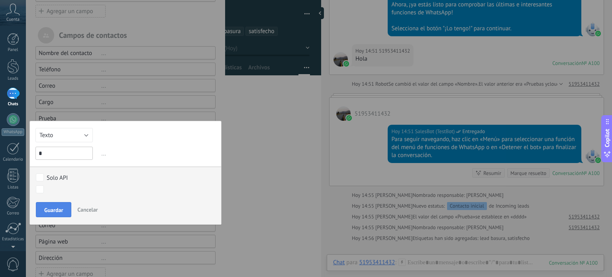
type input "*"
click at [56, 210] on span "Guardar" at bounding box center [53, 210] width 19 height 6
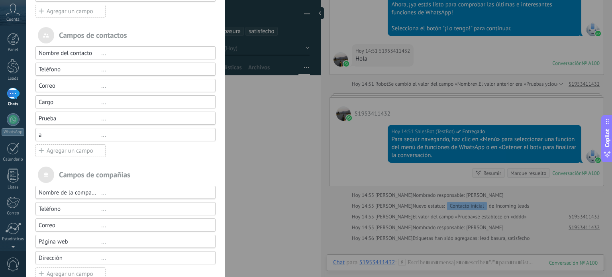
click at [63, 151] on div "Agregar un campo" at bounding box center [70, 150] width 70 height 13
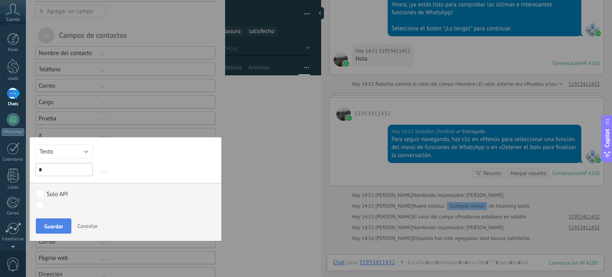
type input "*"
click at [62, 219] on button "Guardar" at bounding box center [53, 225] width 35 height 15
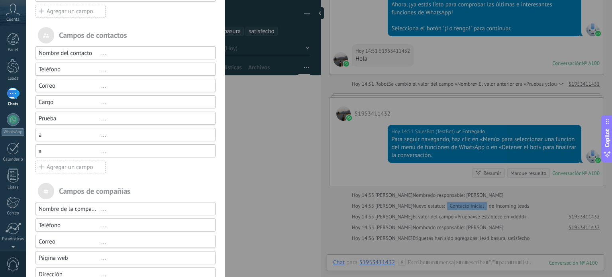
click at [54, 176] on div "Campos de contactos Nombre del contacto ... Teléfono ... Correo ... Cargo ... P…" at bounding box center [125, 162] width 180 height 270
click at [56, 167] on div "Agregar un campo" at bounding box center [70, 167] width 70 height 13
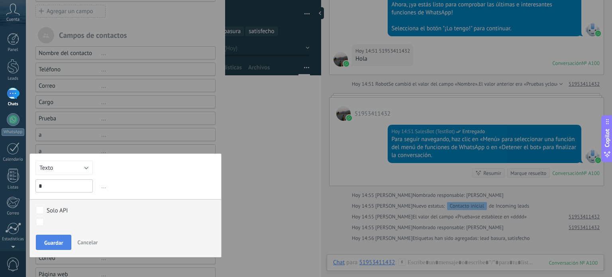
type input "*"
click at [45, 237] on button "Guardar" at bounding box center [53, 242] width 35 height 15
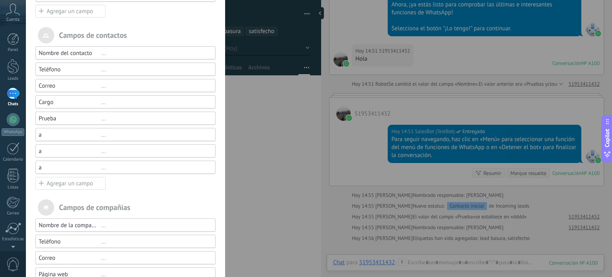
click at [68, 184] on div "Agregar un campo" at bounding box center [70, 183] width 70 height 13
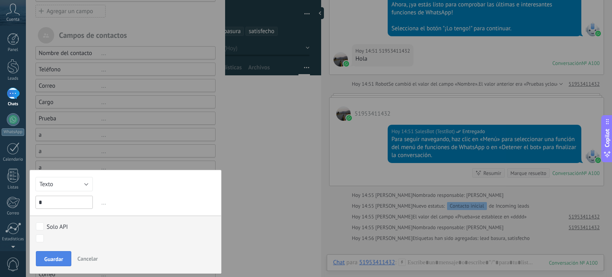
type input "*"
click at [48, 258] on span "Guardar" at bounding box center [53, 259] width 19 height 6
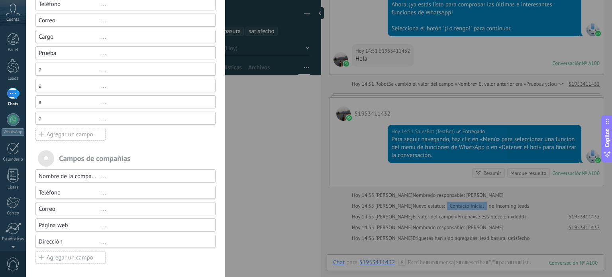
scroll to position [0, 0]
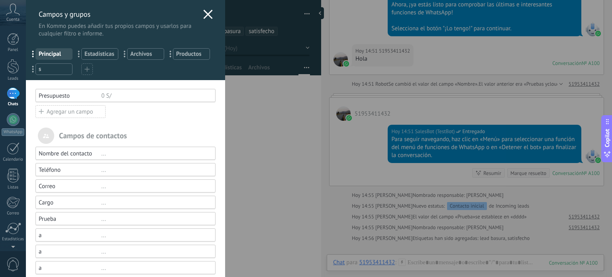
click at [204, 11] on use at bounding box center [208, 14] width 9 height 9
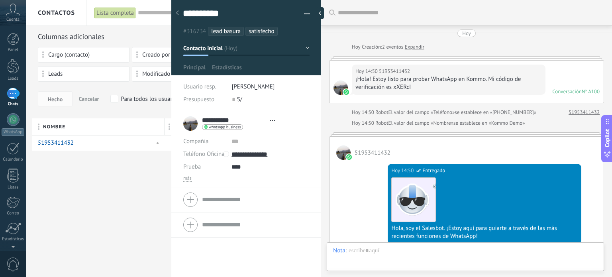
type textarea "**********"
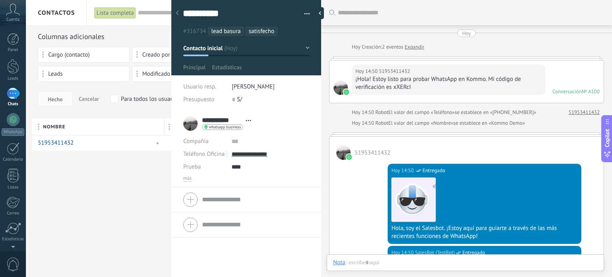
scroll to position [369, 0]
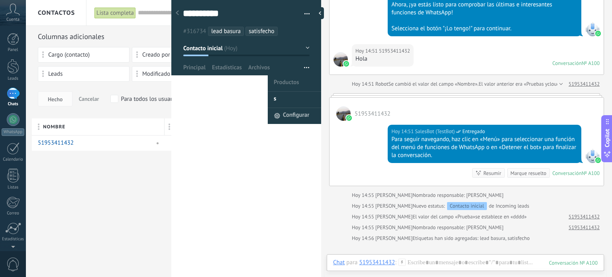
click at [274, 115] on icon at bounding box center [277, 116] width 6 height 6
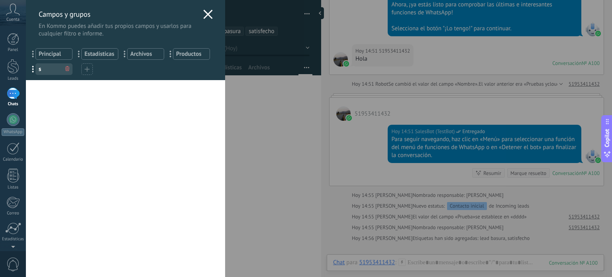
click at [57, 54] on span "Principal" at bounding box center [54, 54] width 31 height 8
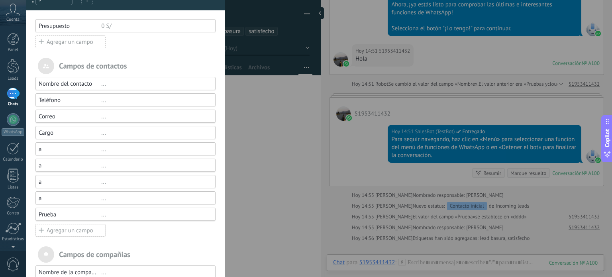
scroll to position [120, 0]
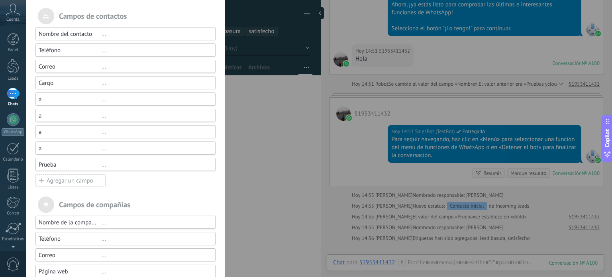
click at [69, 116] on div "a" at bounding box center [70, 116] width 63 height 8
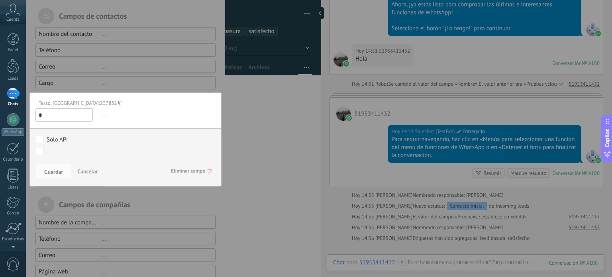
click at [88, 170] on span "Cancelar" at bounding box center [87, 171] width 20 height 7
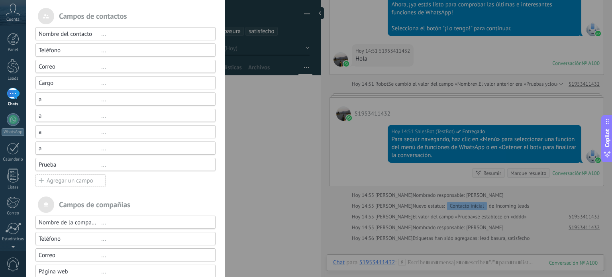
click at [61, 180] on div "Agregar un campo" at bounding box center [70, 180] width 70 height 13
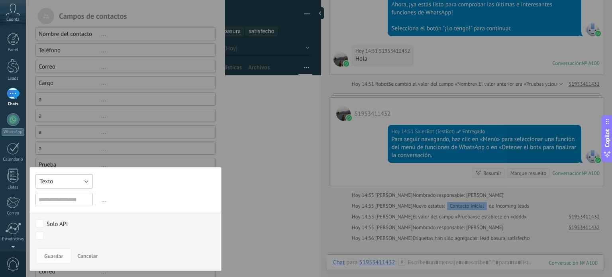
click at [79, 178] on button "Texto" at bounding box center [63, 181] width 57 height 14
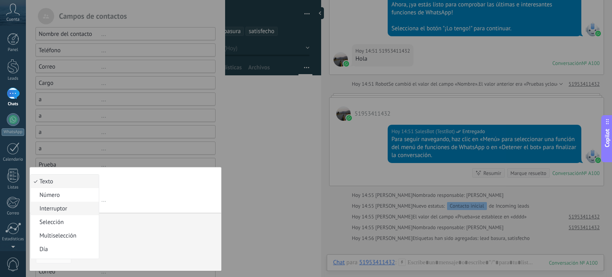
click at [64, 207] on span "Interruptor" at bounding box center [64, 209] width 66 height 8
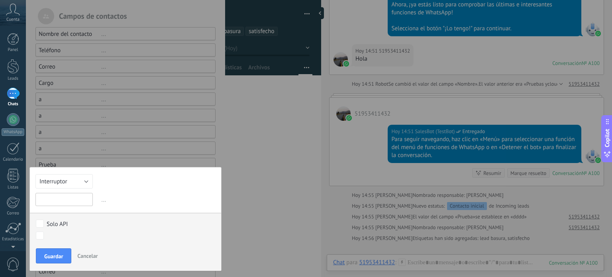
click at [73, 198] on input "text" at bounding box center [63, 199] width 57 height 13
click at [72, 183] on button "Interruptor" at bounding box center [63, 181] width 57 height 14
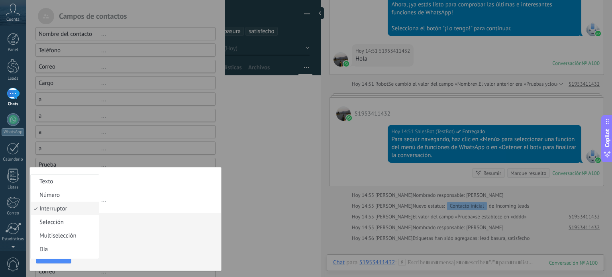
click at [156, 206] on div "Texto Número Interruptor Selección Multiselección Día URL Texto Largo Interrupt…" at bounding box center [125, 219] width 192 height 104
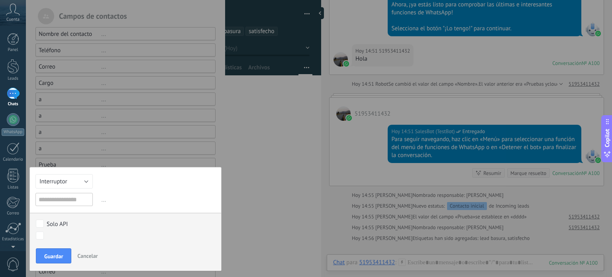
click at [91, 256] on span "Cancelar" at bounding box center [87, 255] width 20 height 7
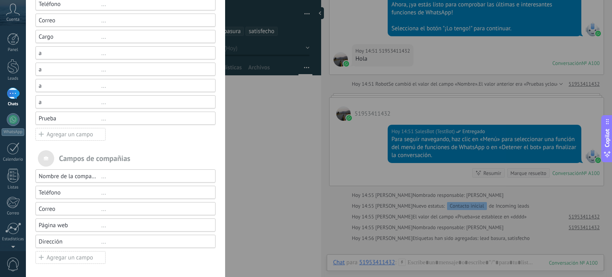
scroll to position [166, 0]
